Goal: Information Seeking & Learning: Learn about a topic

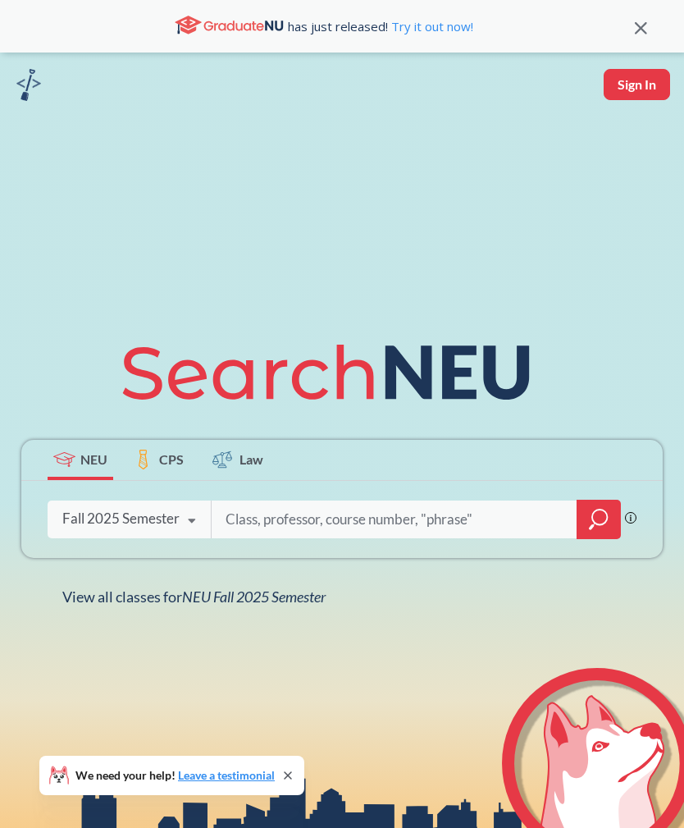
click at [346, 536] on input "search" at bounding box center [394, 519] width 341 height 34
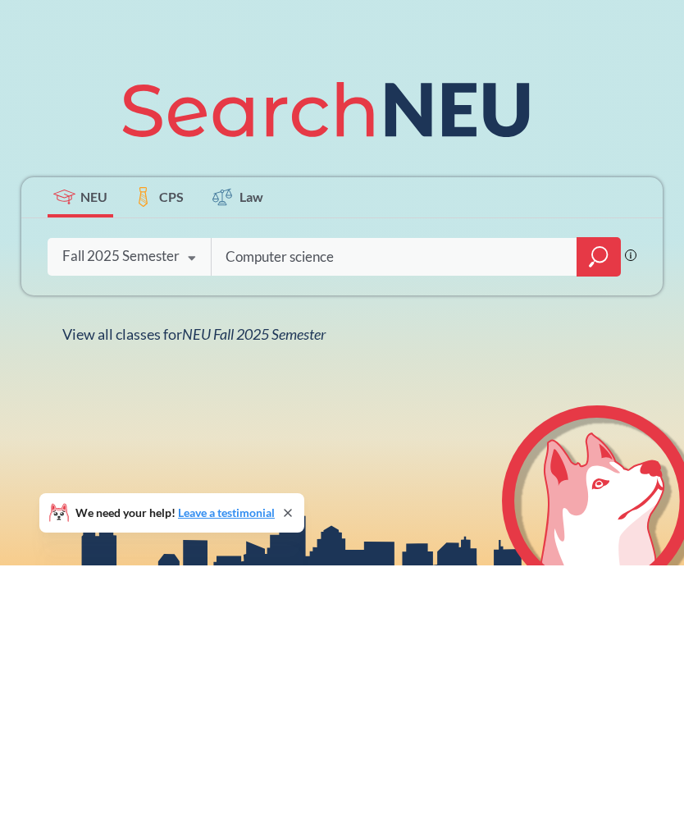
type input "Computer science"
click at [594, 523] on icon "magnifying glass" at bounding box center [594, 524] width 2 height 2
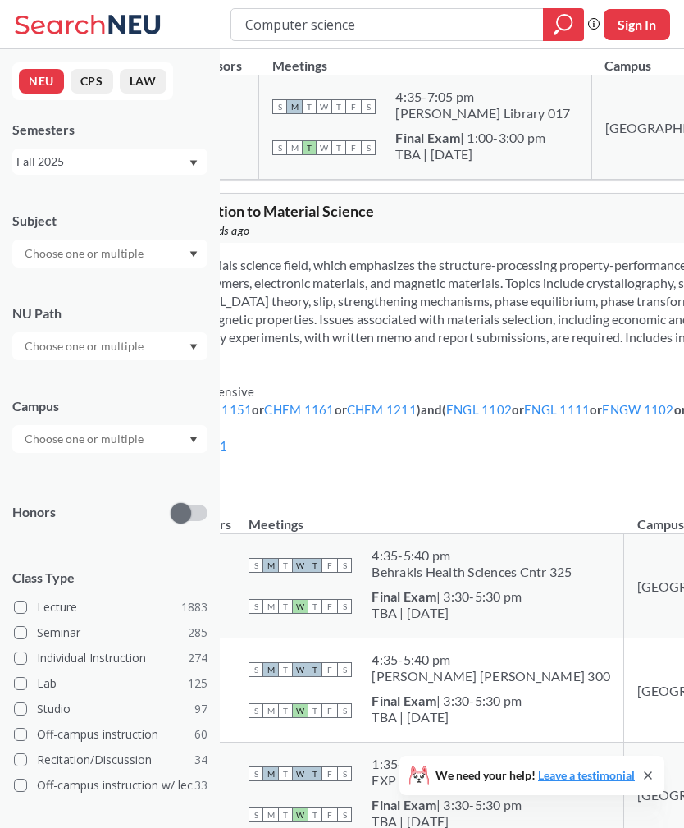
scroll to position [23612, 0]
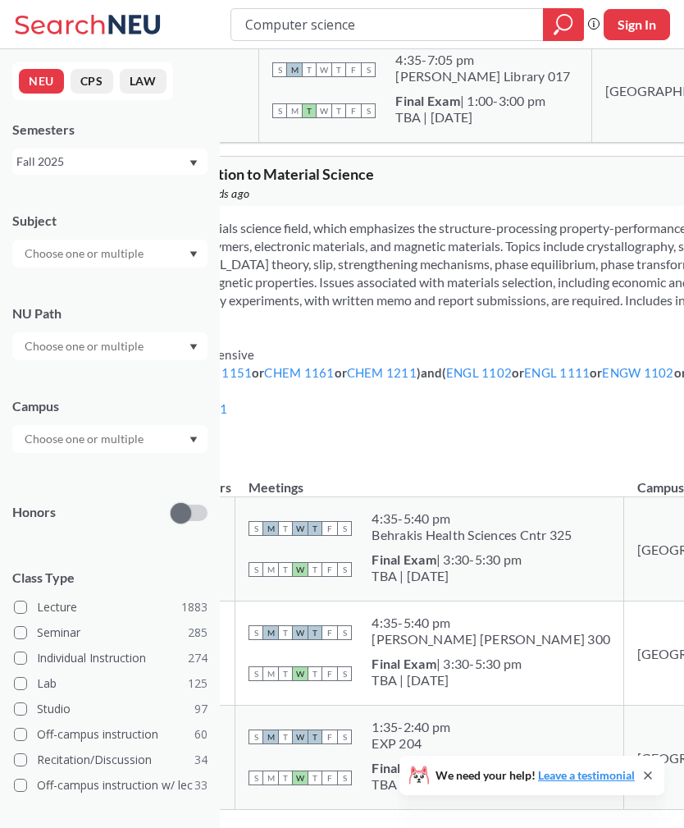
click at [74, 263] on input "text" at bounding box center [85, 254] width 138 height 20
click at [85, 296] on p "Computer Science" at bounding box center [113, 299] width 185 height 16
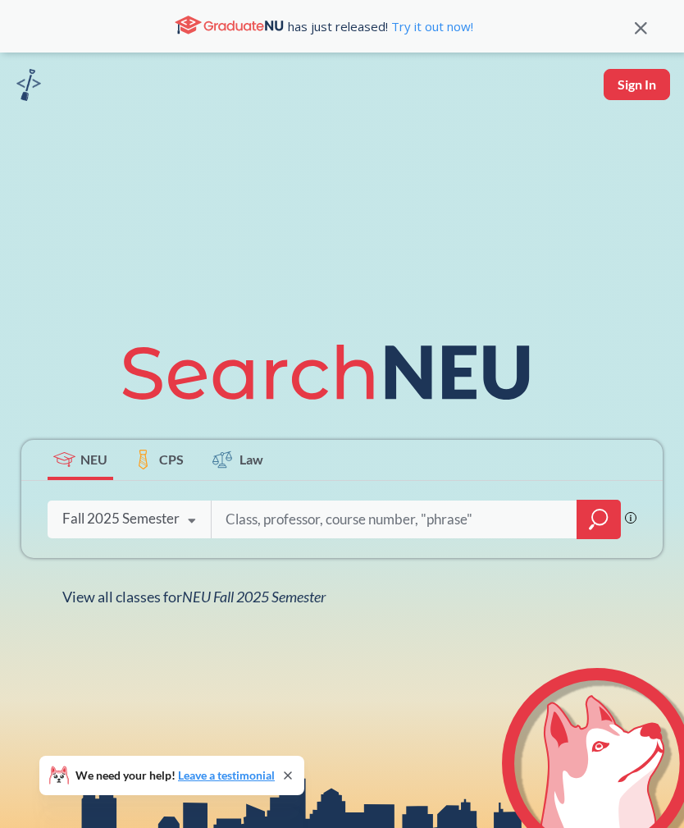
scroll to position [262, 0]
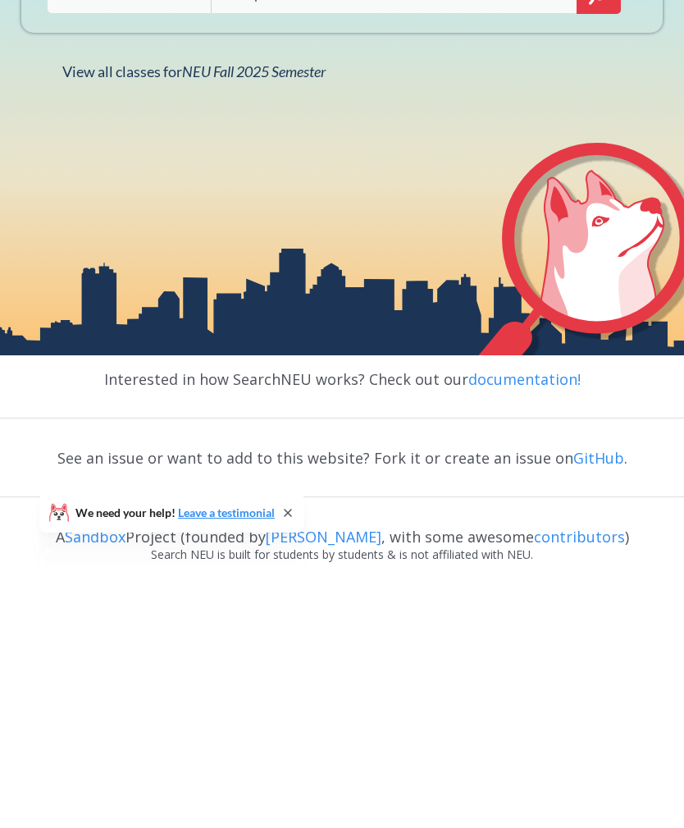
type input "Computer science"
click at [594, 268] on icon "magnifying glass" at bounding box center [599, 256] width 20 height 23
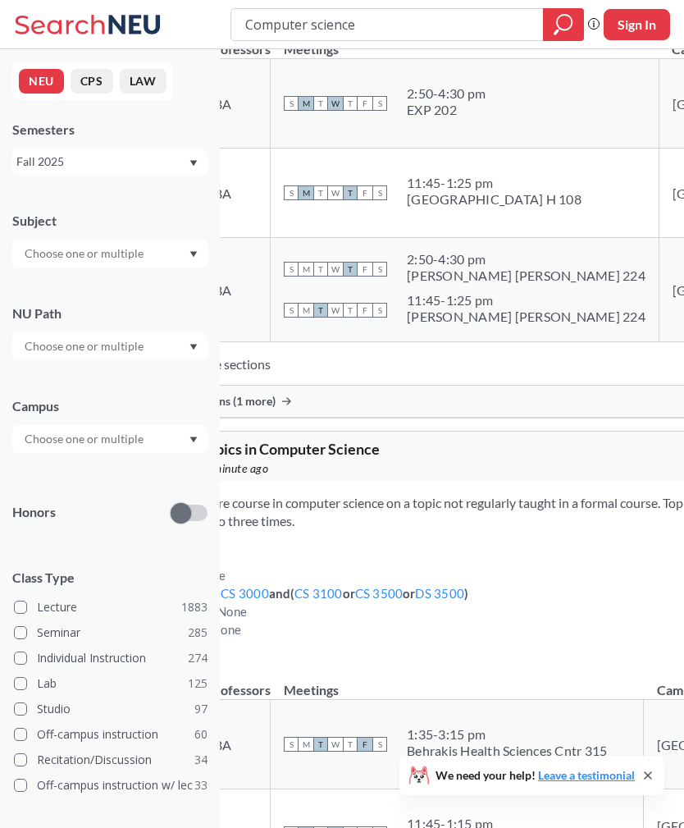
click at [64, 249] on input "text" at bounding box center [85, 254] width 138 height 20
click at [84, 299] on p "Computer Science" at bounding box center [113, 299] width 185 height 16
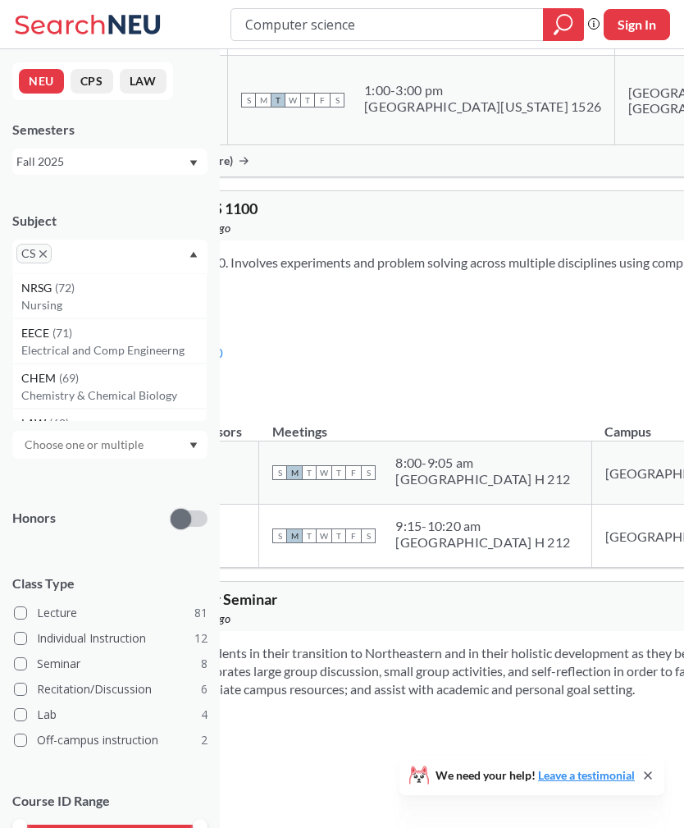
scroll to position [11276, 0]
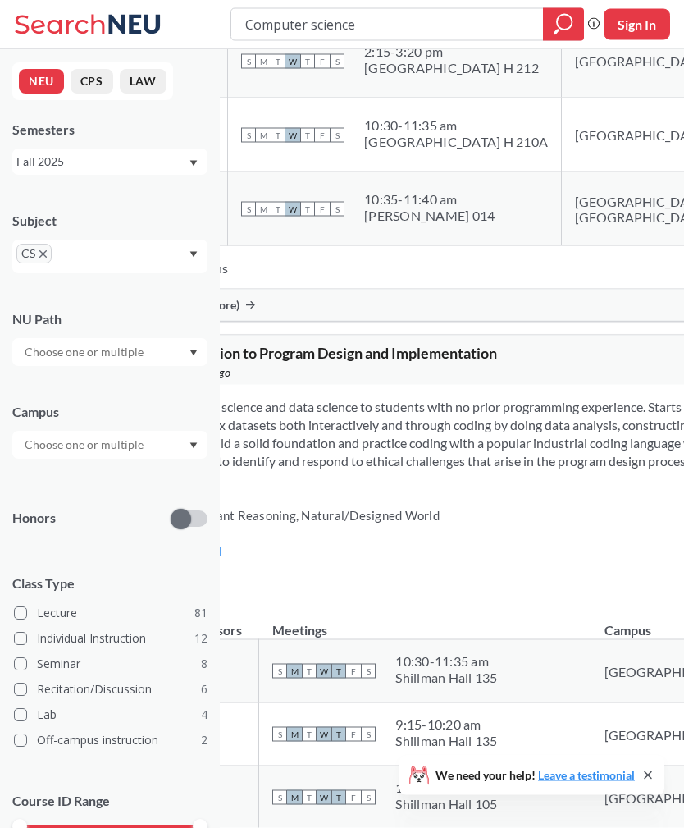
scroll to position [13907, 0]
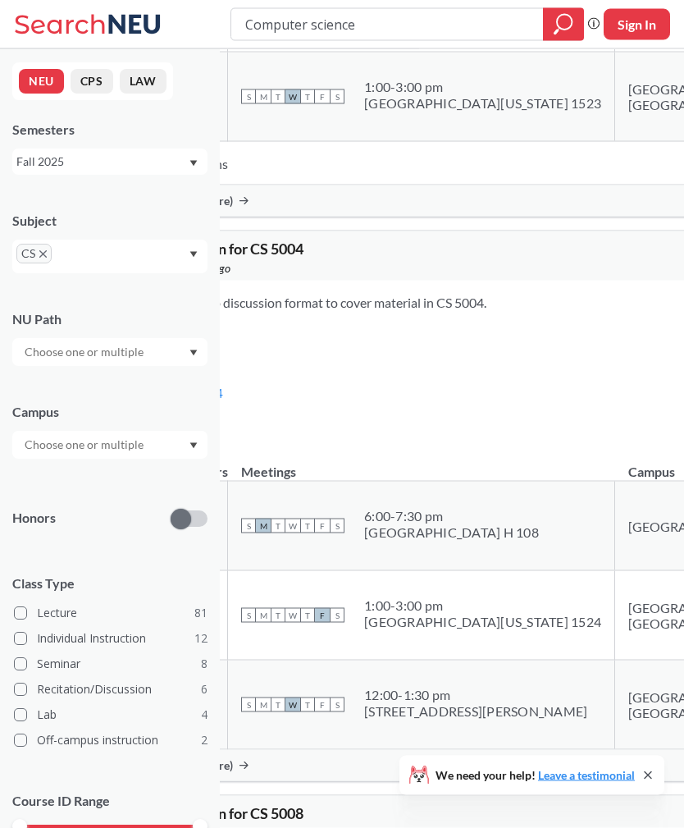
scroll to position [29047, 0]
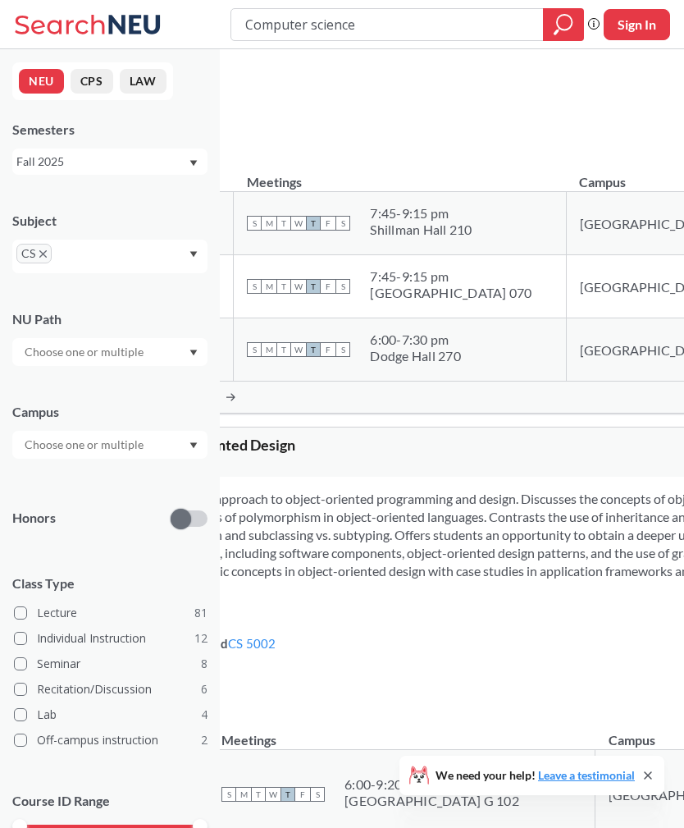
scroll to position [28870, 0]
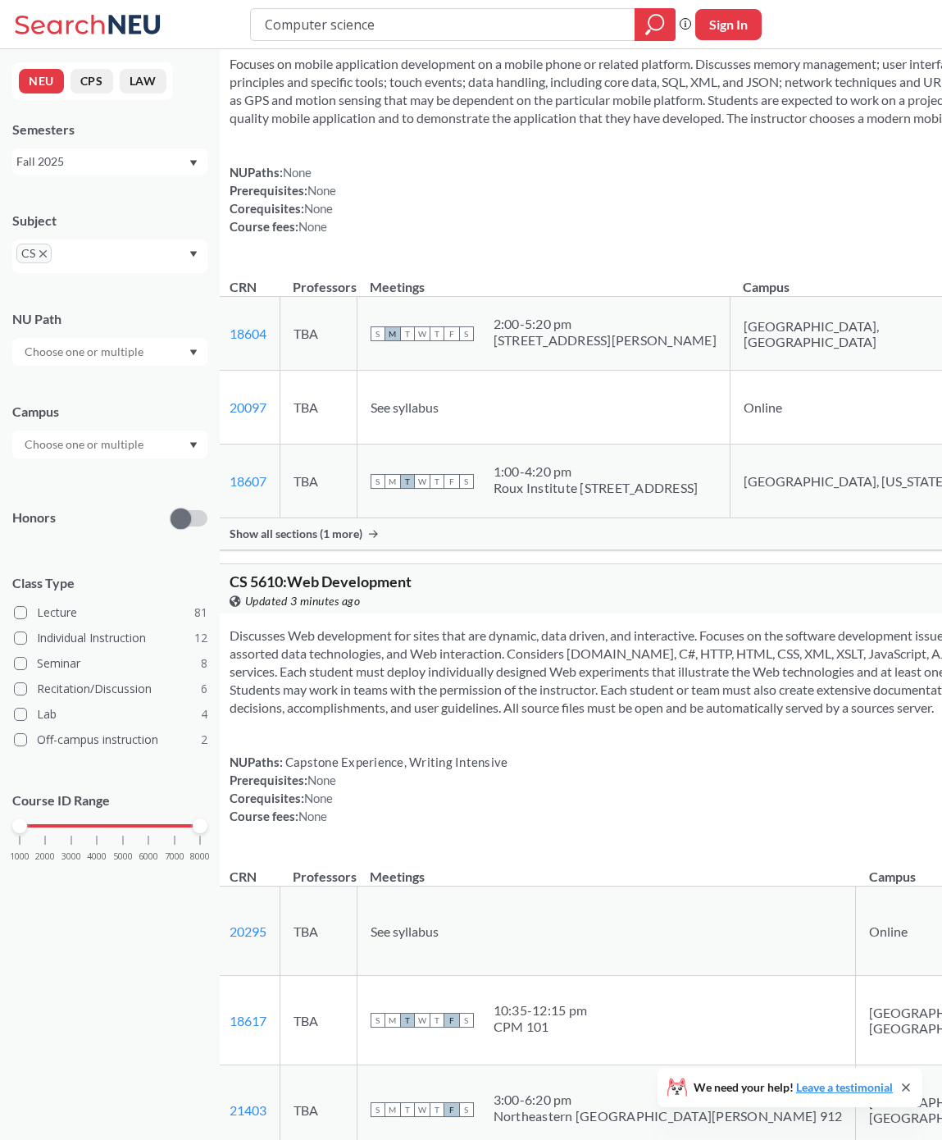
scroll to position [36417, 0]
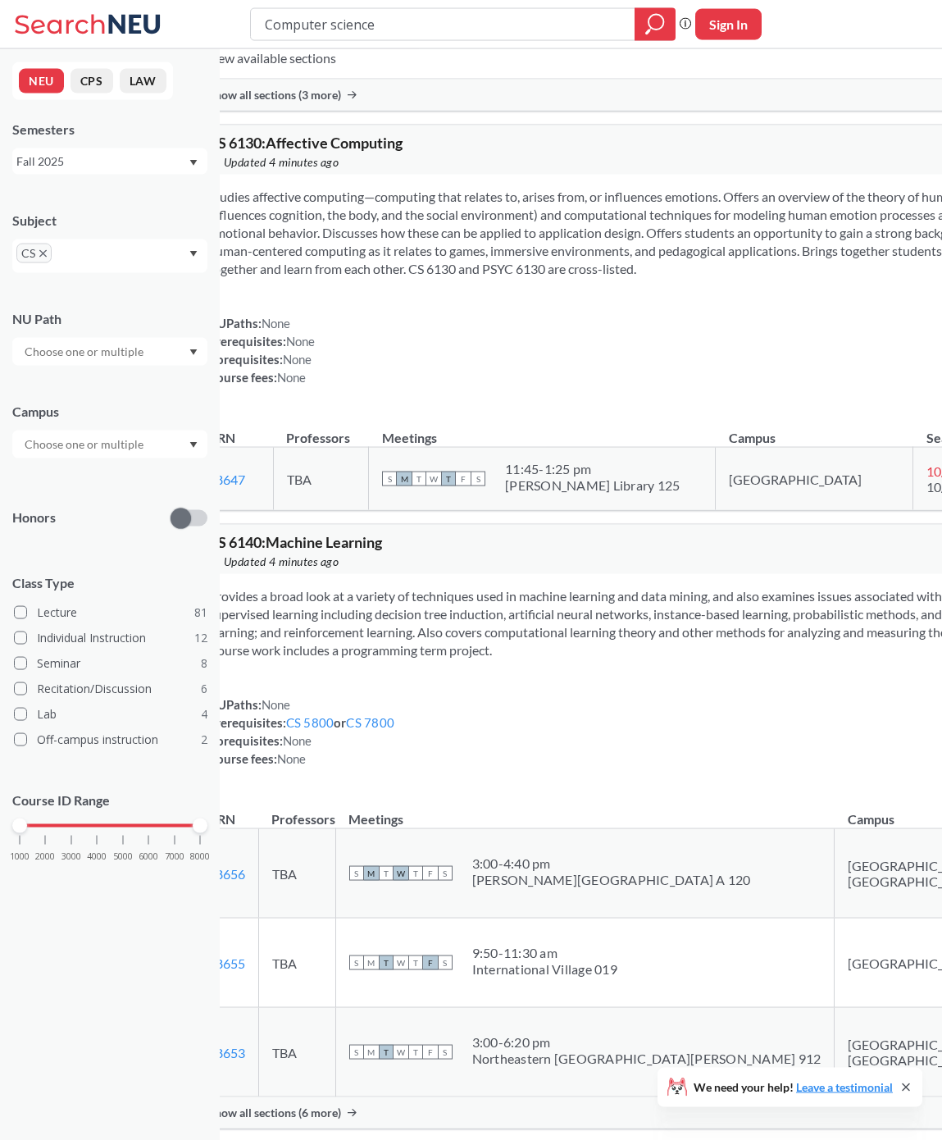
scroll to position [38691, 0]
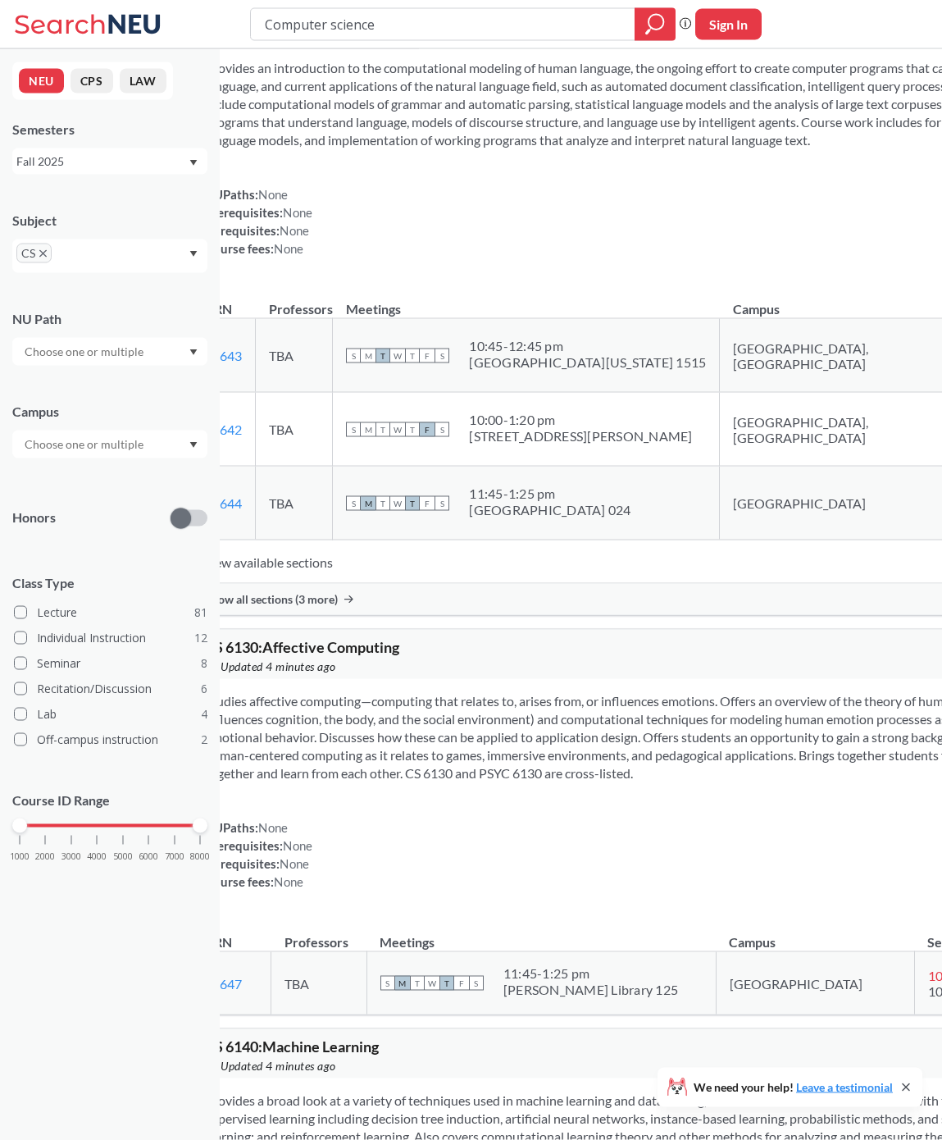
scroll to position [39717, 0]
click at [93, 171] on div "Fall 2025" at bounding box center [101, 162] width 171 height 18
click at [69, 249] on span "Spring 2025" at bounding box center [53, 245] width 65 height 18
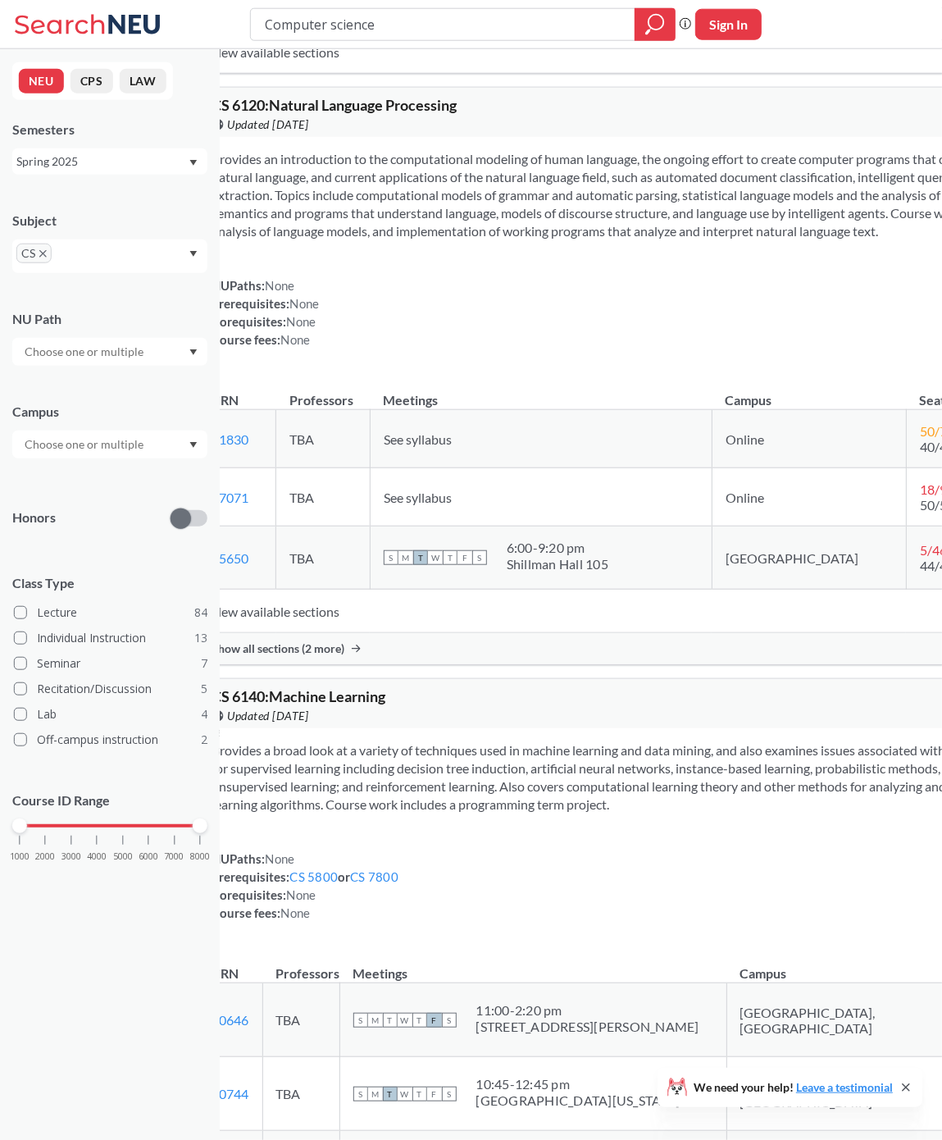
scroll to position [38104, 3]
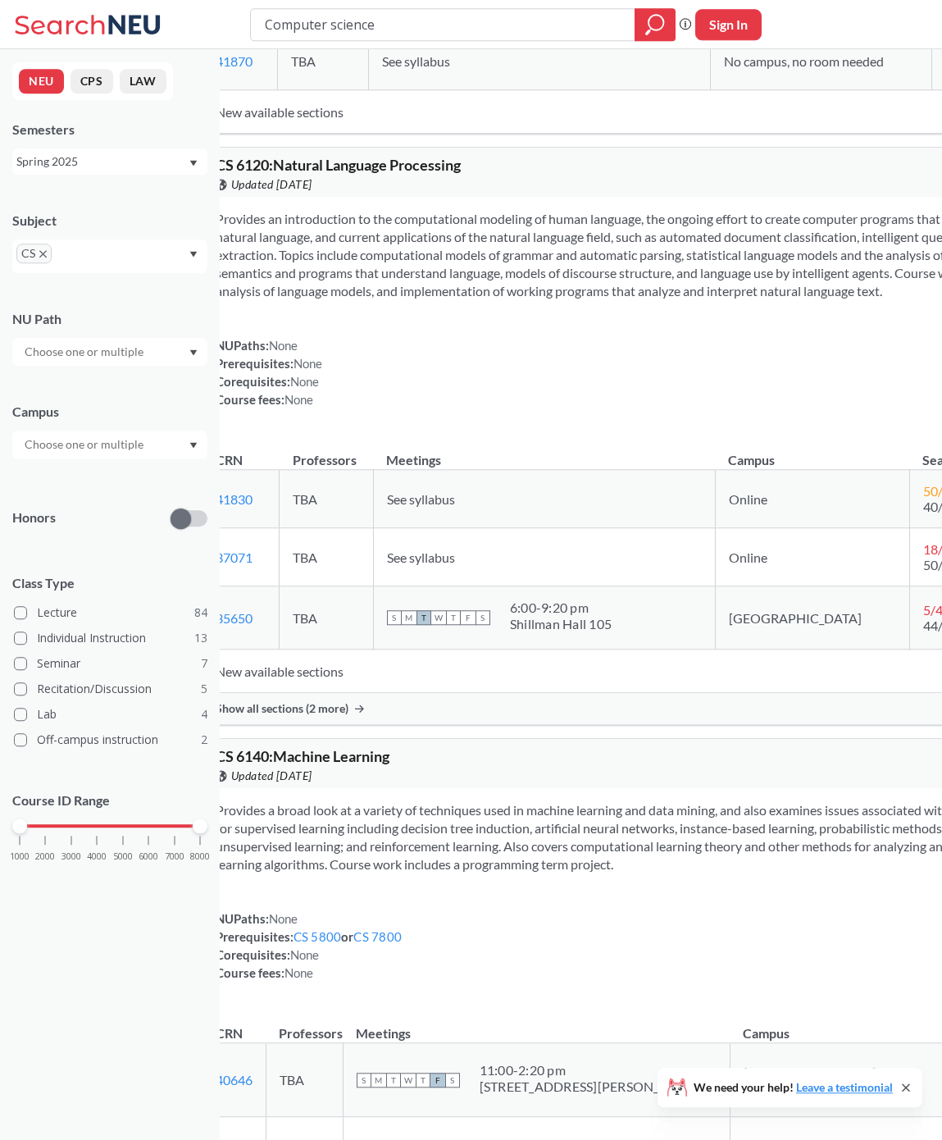
scroll to position [39085, 0]
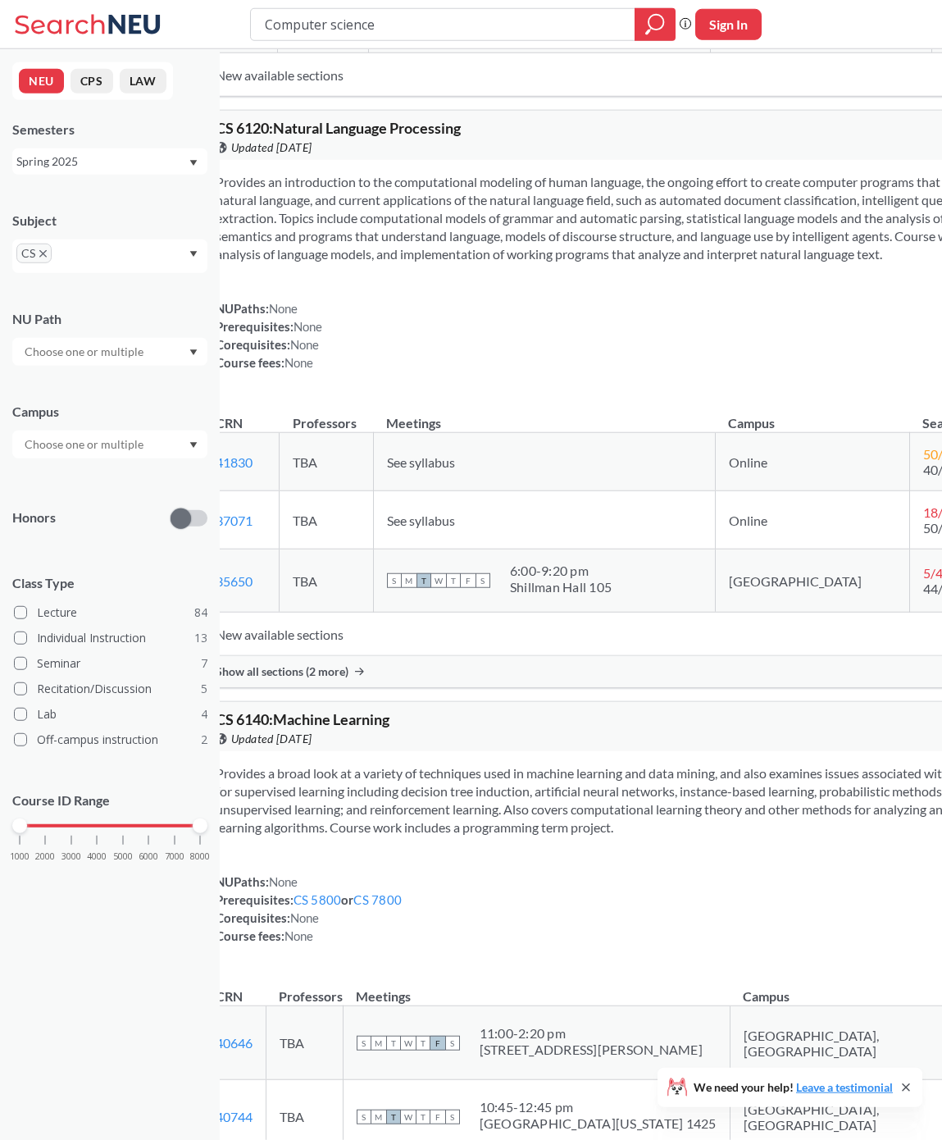
click at [107, 175] on div "Spring 2025" at bounding box center [109, 161] width 195 height 26
click at [61, 254] on span "Fall 2024" at bounding box center [46, 246] width 51 height 18
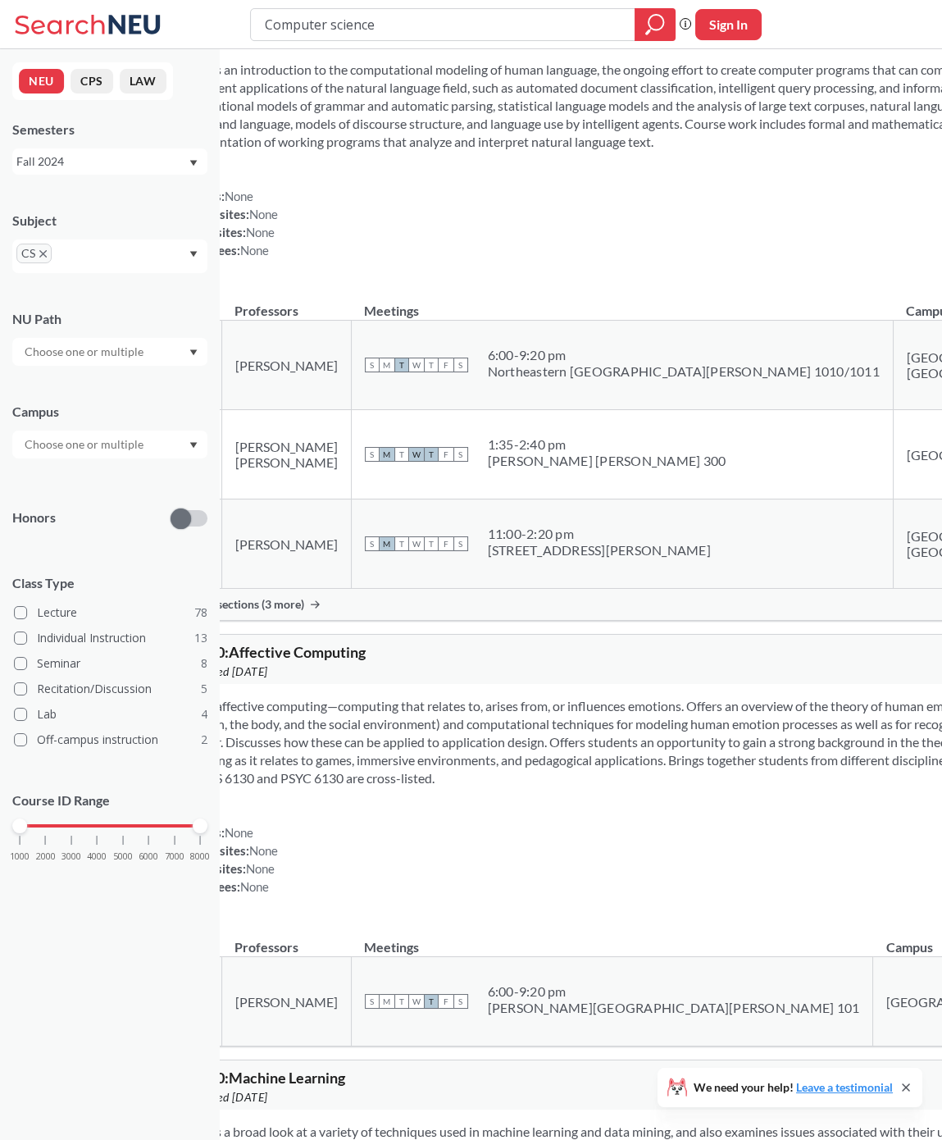
scroll to position [34801, 11]
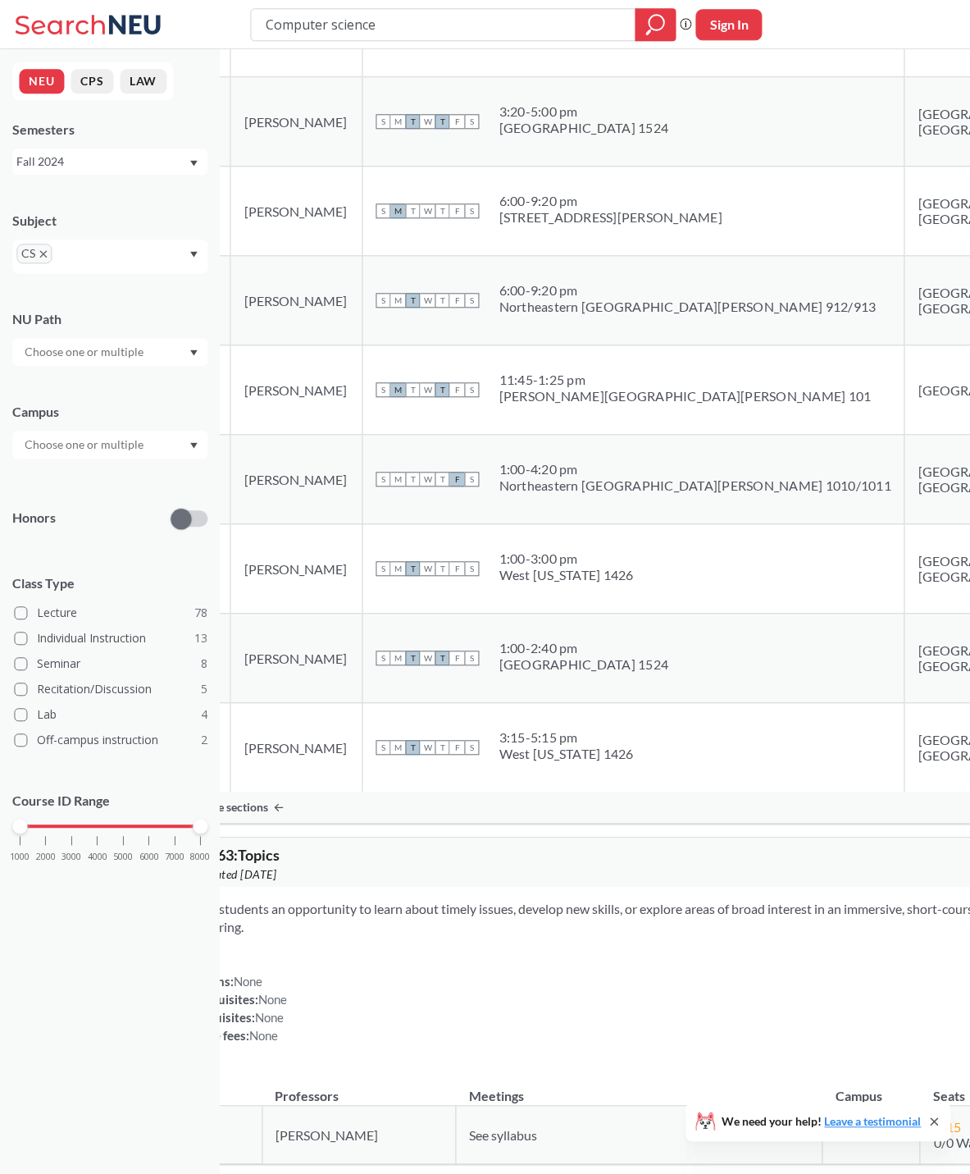
scroll to position [35045, 15]
click at [47, 258] on icon "X to remove pill" at bounding box center [42, 253] width 7 height 7
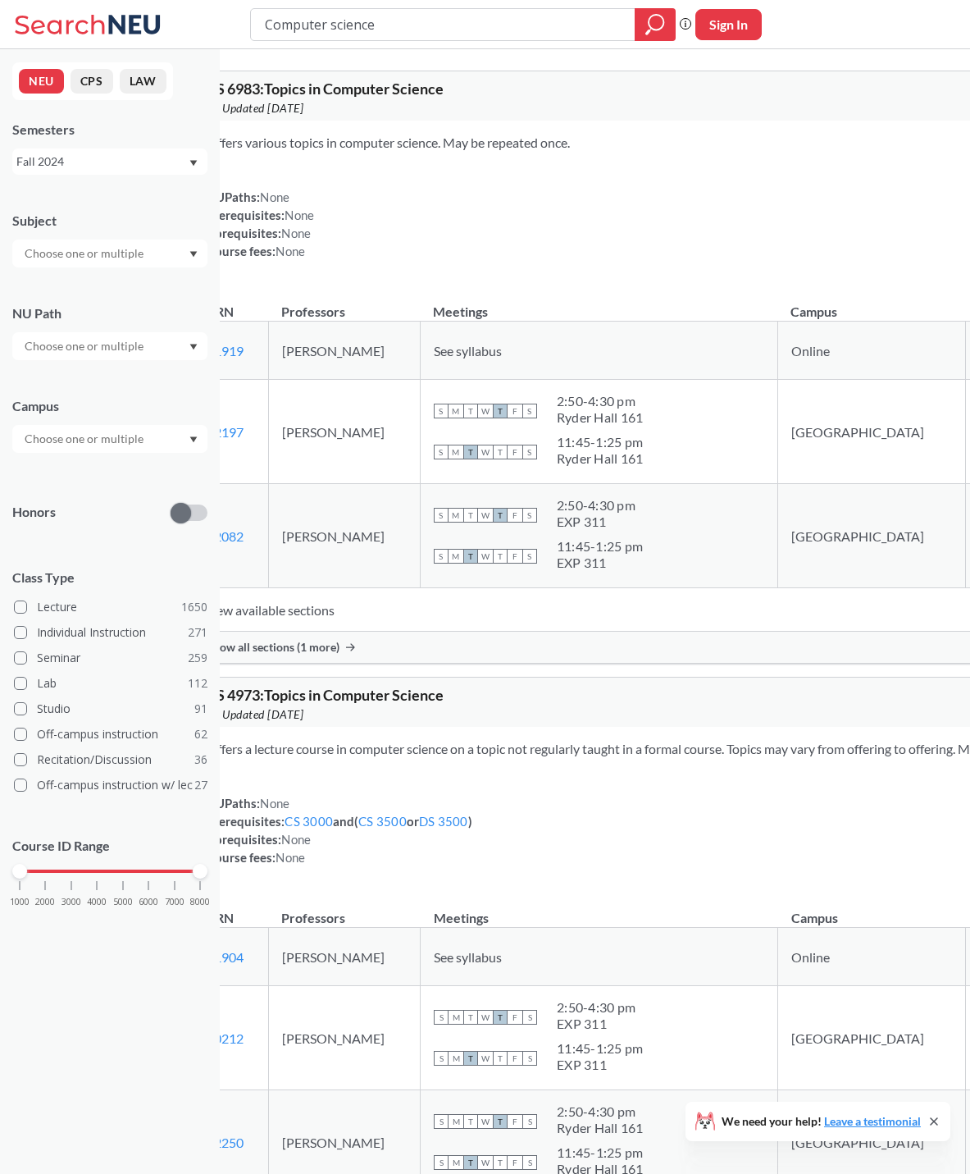
click at [69, 259] on input "text" at bounding box center [85, 254] width 138 height 20
click at [32, 291] on span "CS" at bounding box center [29, 282] width 17 height 18
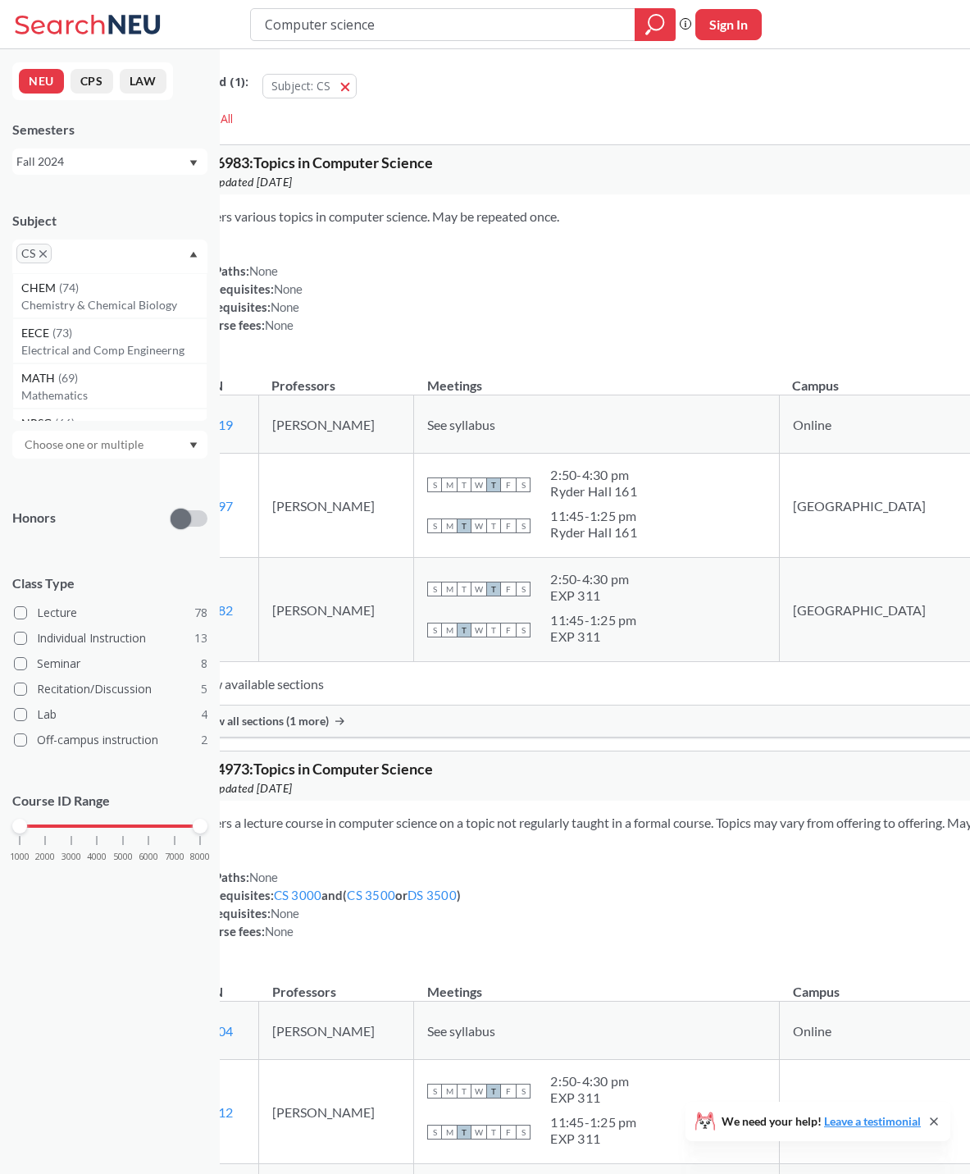
click at [73, 157] on div "Fall 2024" at bounding box center [109, 161] width 195 height 26
click at [75, 169] on div "Fall 2024" at bounding box center [101, 162] width 171 height 18
click at [73, 171] on div "Fall 2024" at bounding box center [101, 162] width 171 height 18
click at [33, 199] on span "Fall 2025" at bounding box center [46, 198] width 51 height 18
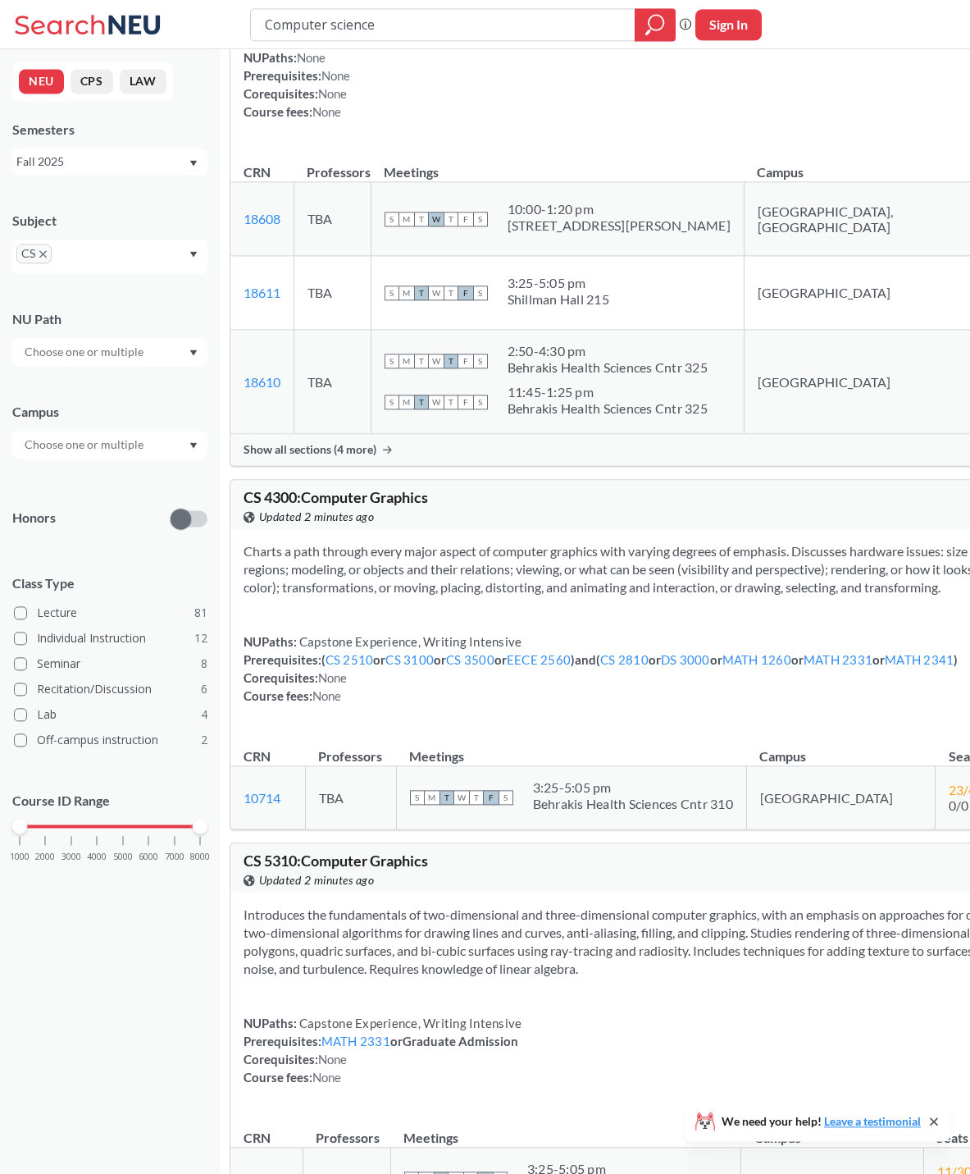
scroll to position [4658, 0]
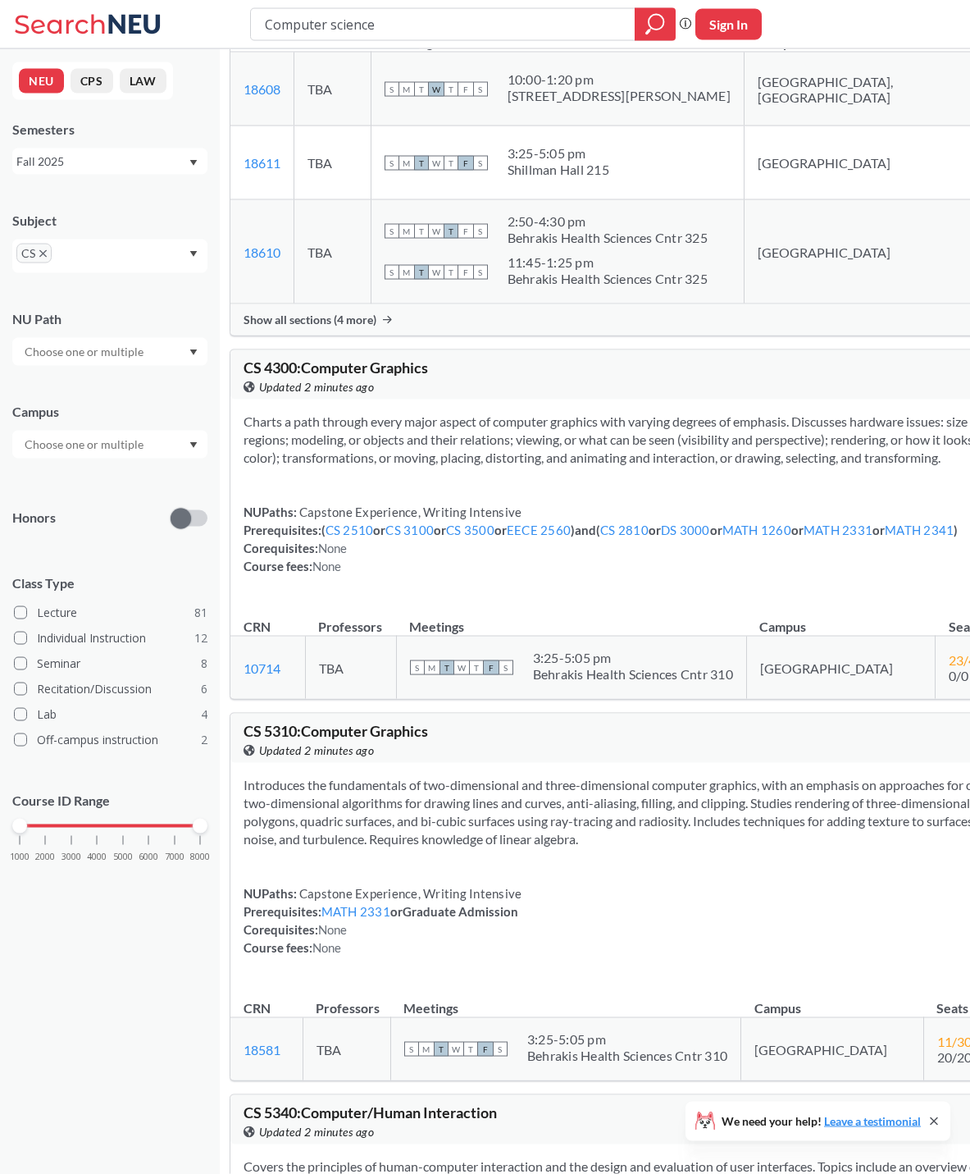
click at [392, 324] on icon at bounding box center [387, 320] width 9 height 8
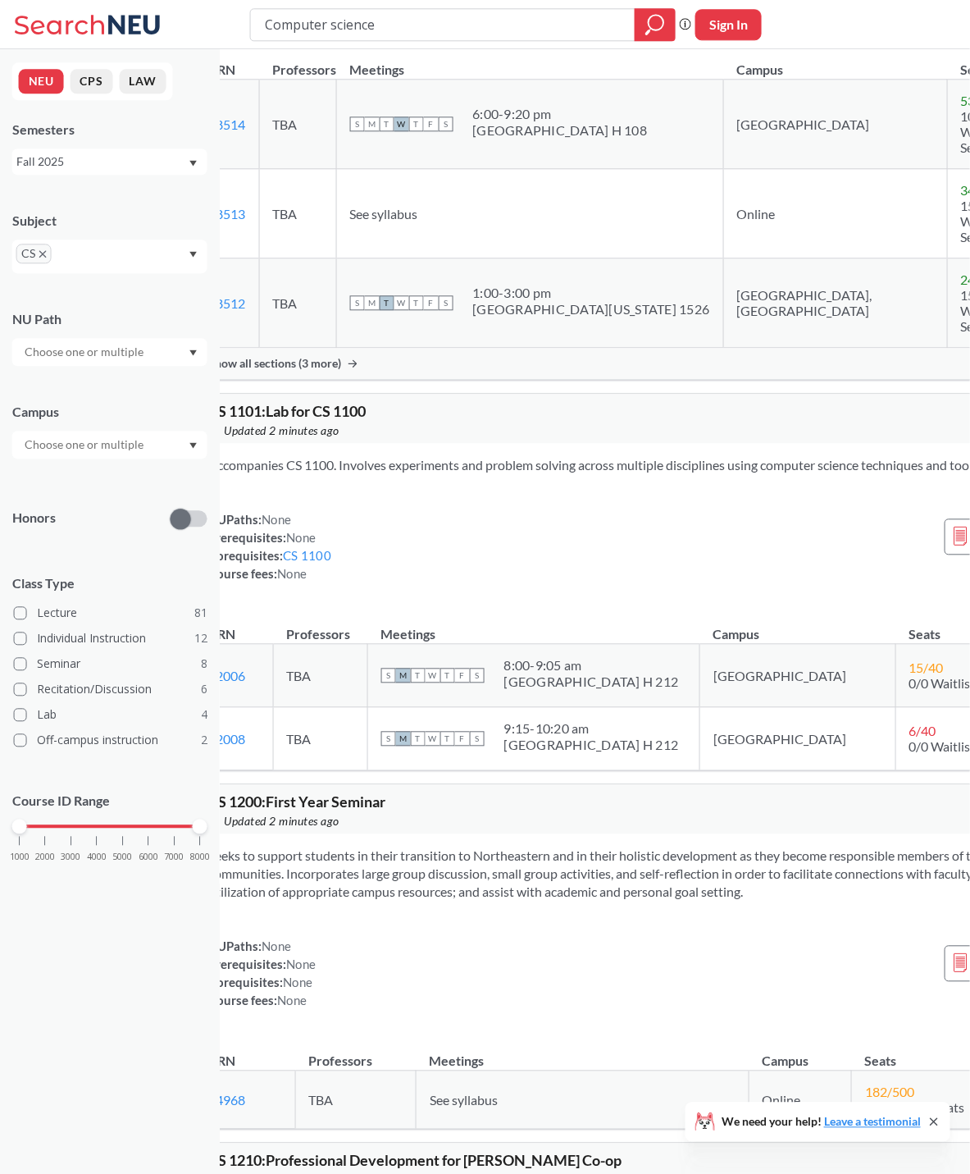
scroll to position [11549, 34]
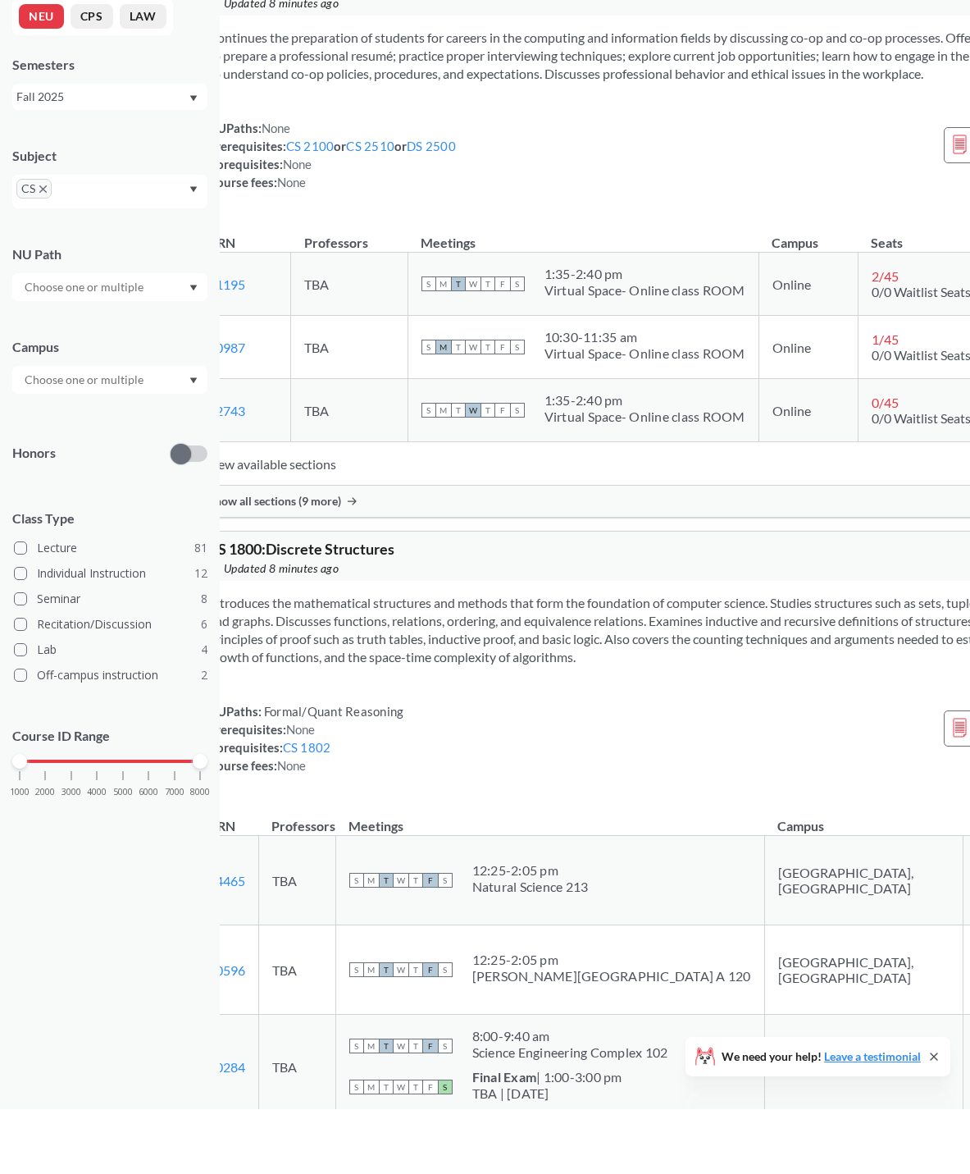
scroll to position [12928, 35]
